Goal: Task Accomplishment & Management: Use online tool/utility

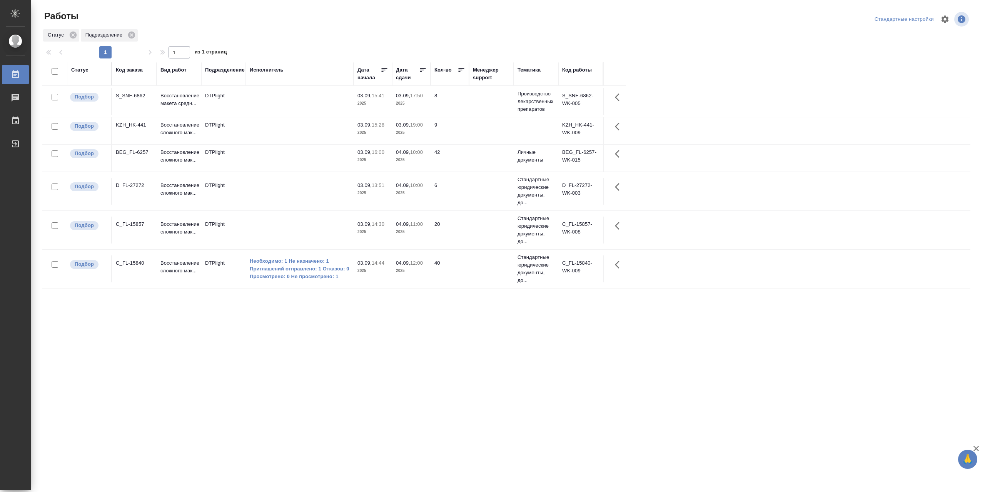
click at [300, 160] on td at bounding box center [300, 158] width 108 height 27
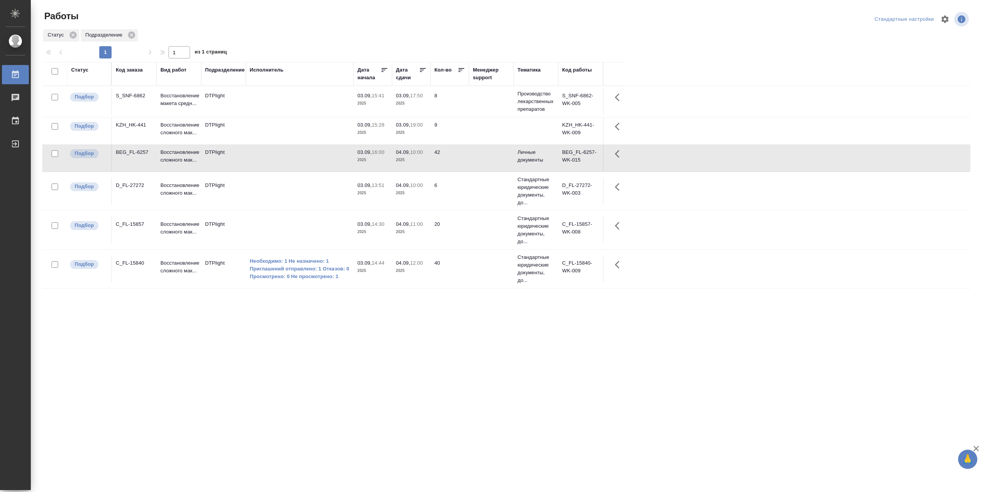
click at [300, 160] on td at bounding box center [300, 158] width 108 height 27
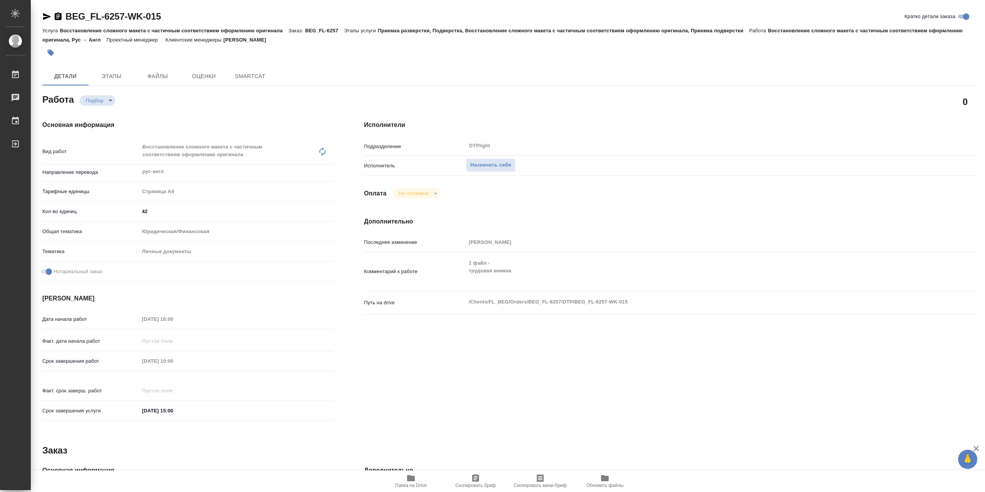
type textarea "x"
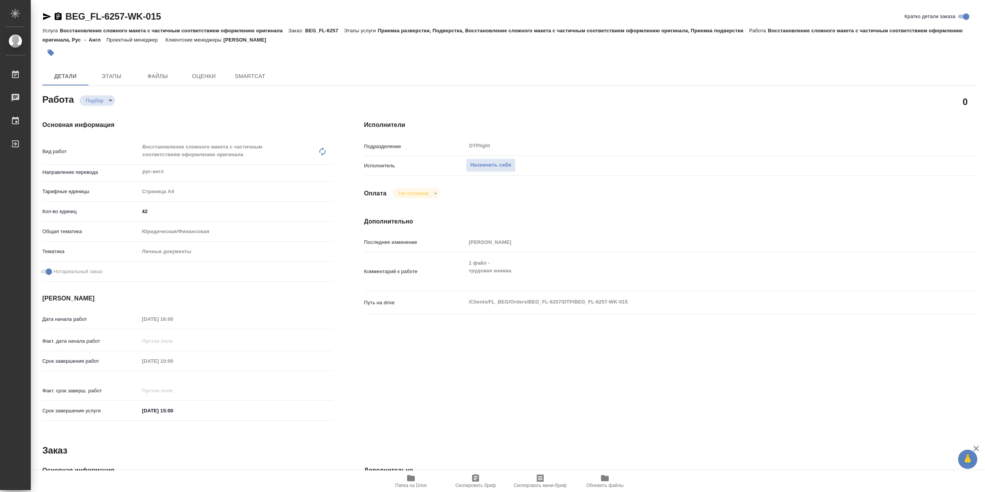
type textarea "x"
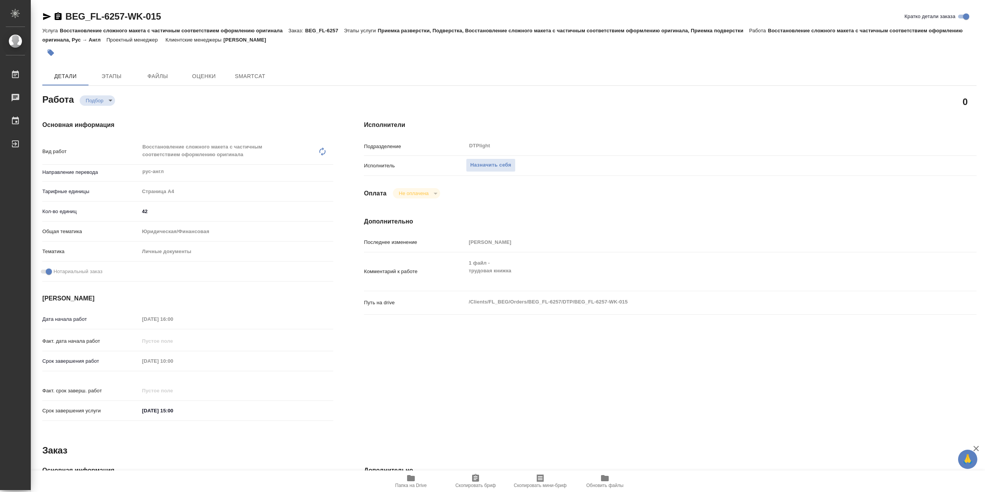
type textarea "x"
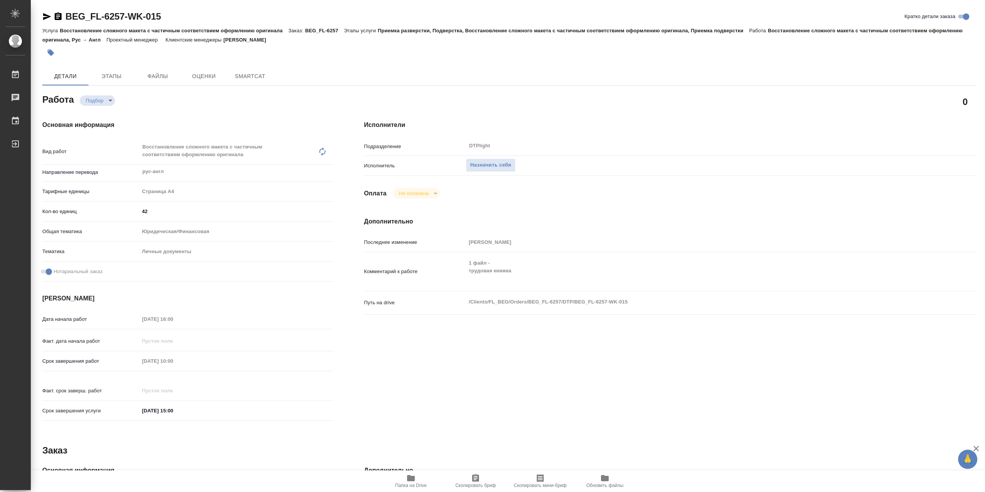
type textarea "x"
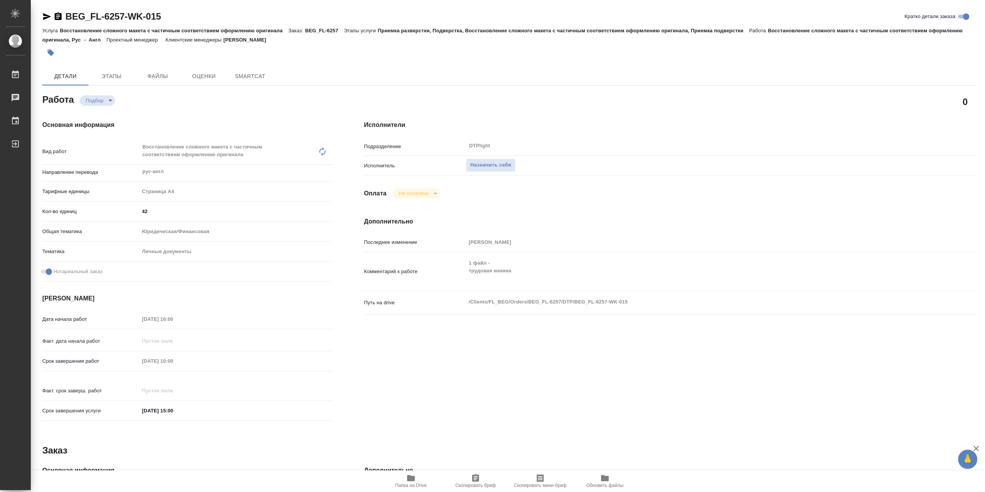
type textarea "x"
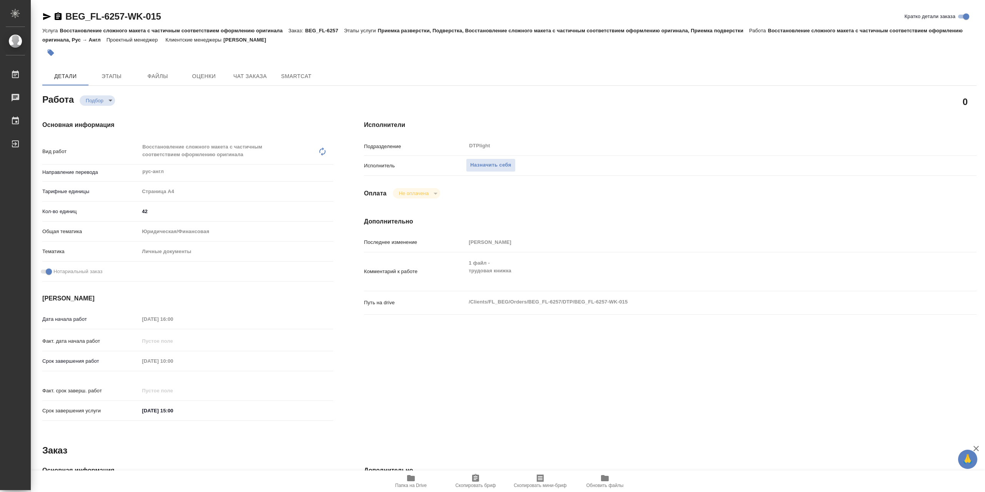
type textarea "x"
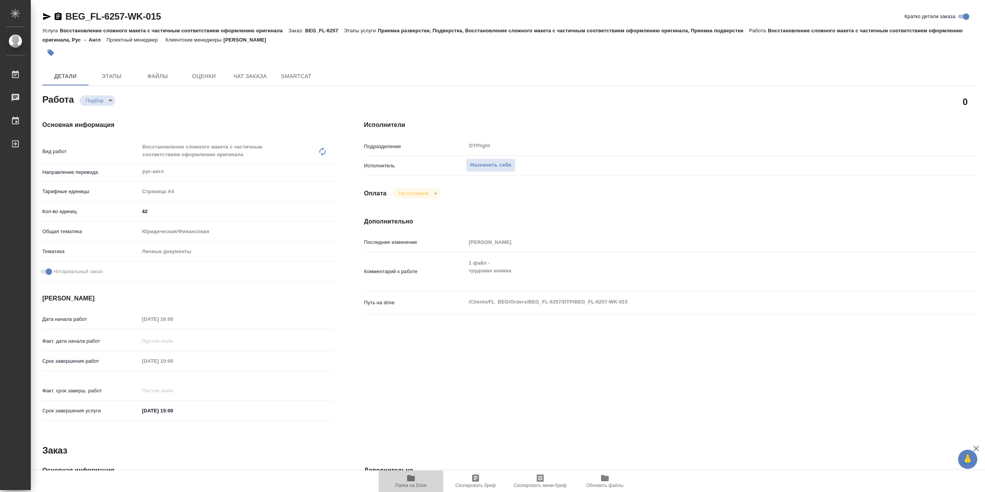
click at [403, 476] on span "Папка на Drive" at bounding box center [410, 481] width 55 height 15
type textarea "x"
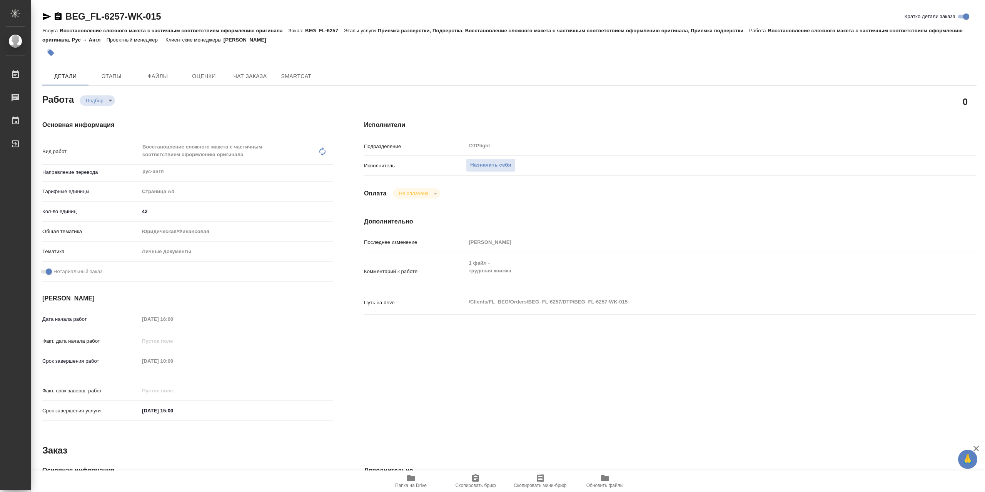
type textarea "x"
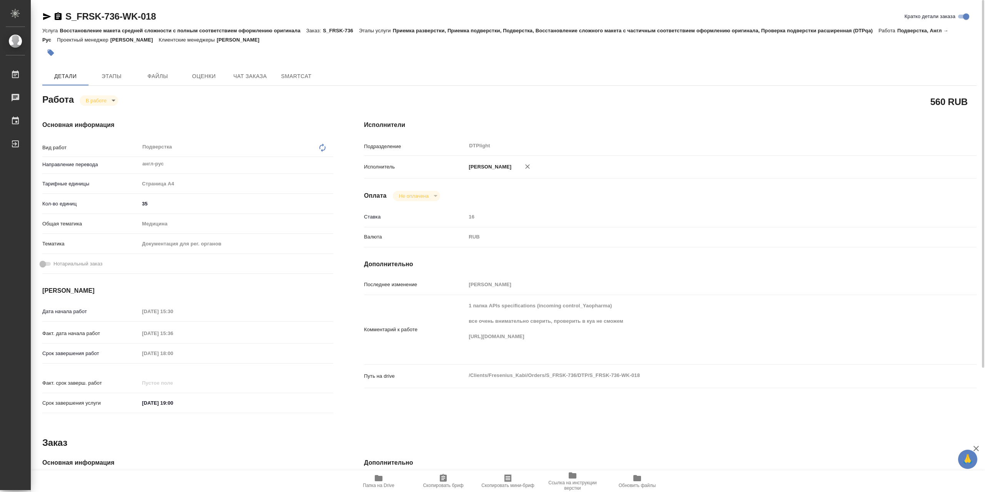
click at [48, 18] on icon "button" at bounding box center [47, 16] width 8 height 7
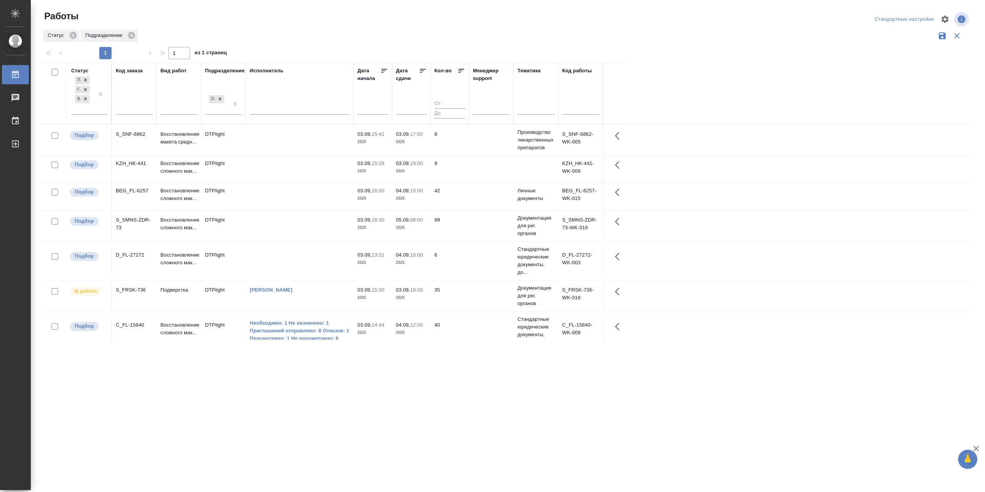
scroll to position [46, 0]
